Goal: Task Accomplishment & Management: Use online tool/utility

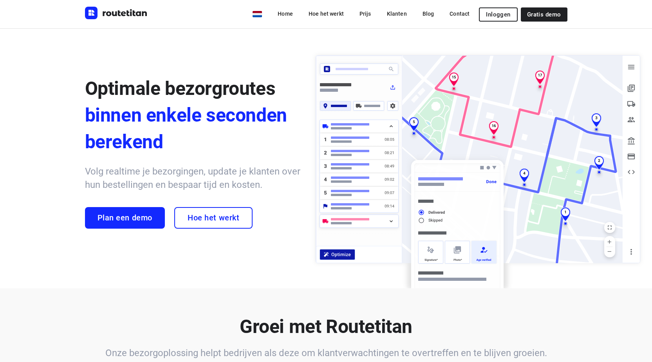
click at [499, 13] on span "Inloggen" at bounding box center [498, 14] width 24 height 6
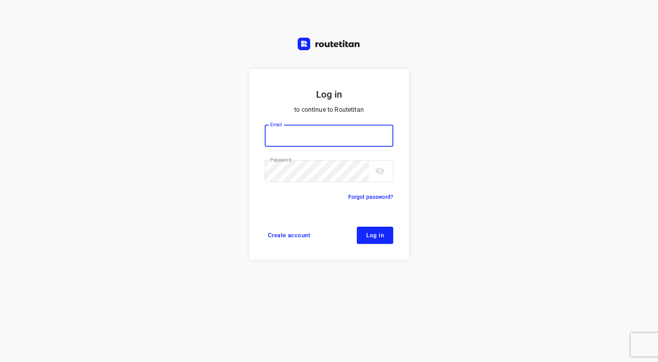
type input "info@tasboomkwekerij.nl"
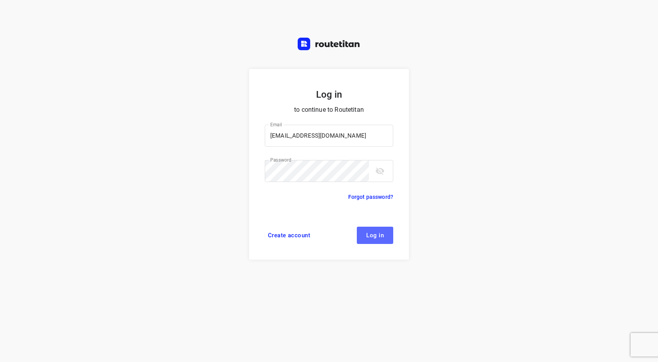
click at [375, 235] on span "Log in" at bounding box center [375, 235] width 18 height 6
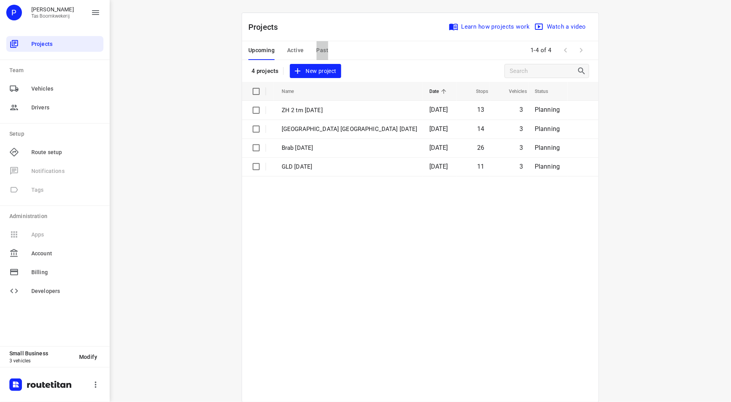
click at [322, 48] on span "Past" at bounding box center [323, 50] width 12 height 10
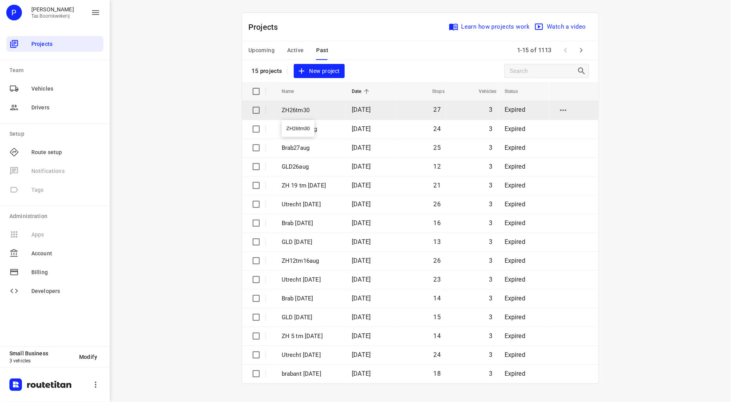
click at [318, 109] on p "ZH26tm30" at bounding box center [311, 110] width 58 height 9
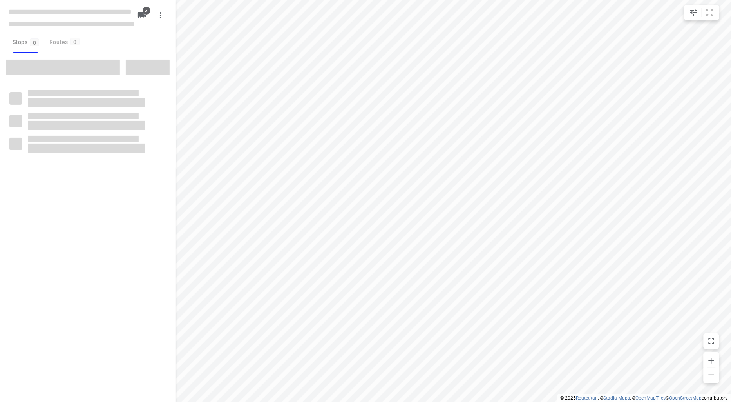
type input "distance"
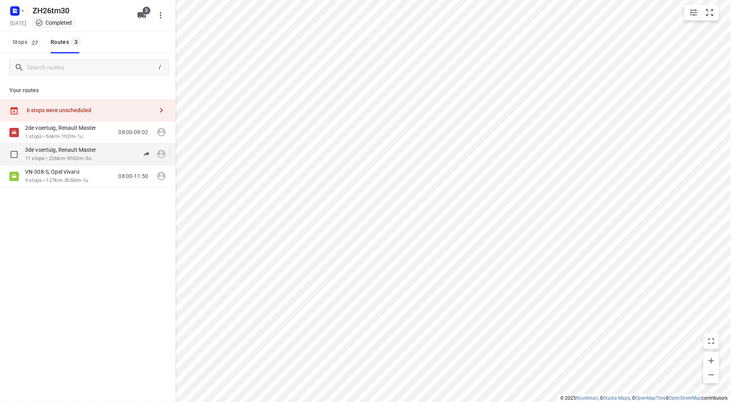
click at [63, 152] on p "3de voertuig, Renault Master" at bounding box center [63, 149] width 76 height 7
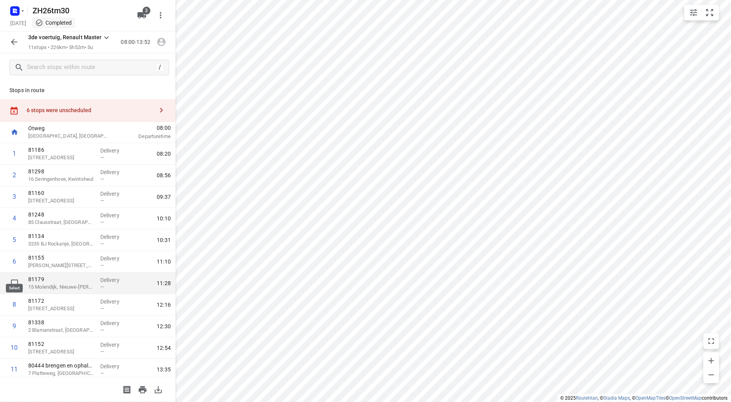
scroll to position [25, 0]
